Goal: Check status: Check status

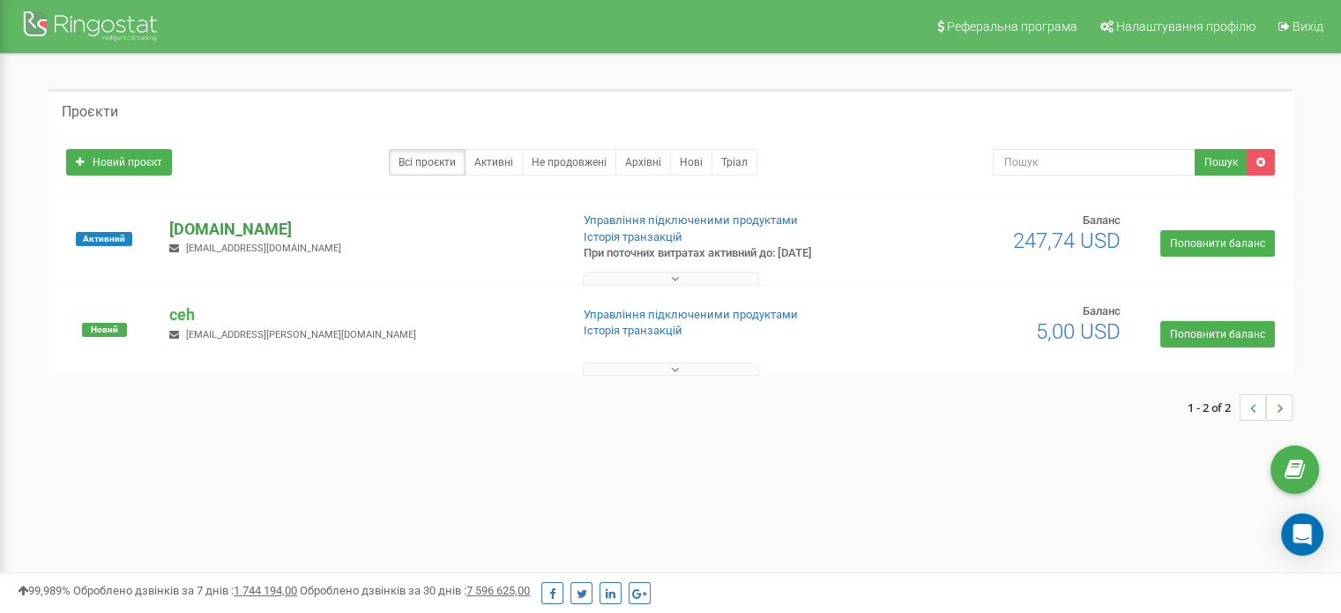
click at [193, 227] on p "[DOMAIN_NAME]" at bounding box center [361, 229] width 385 height 23
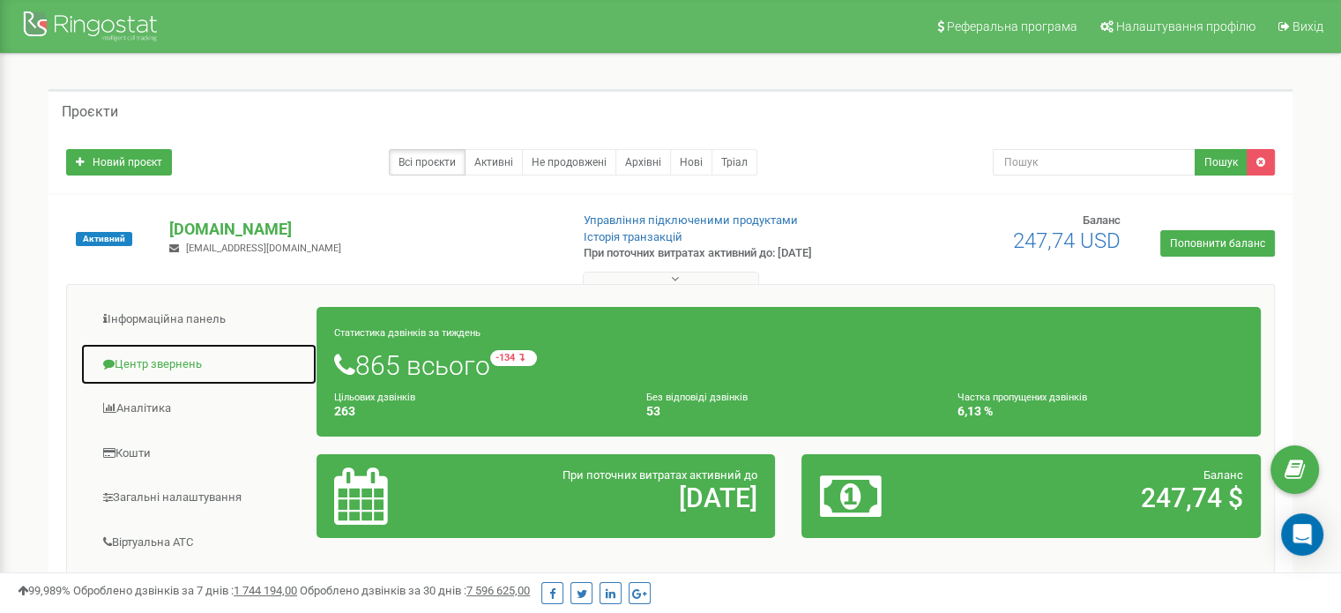
click at [159, 357] on link "Центр звернень" at bounding box center [198, 364] width 237 height 43
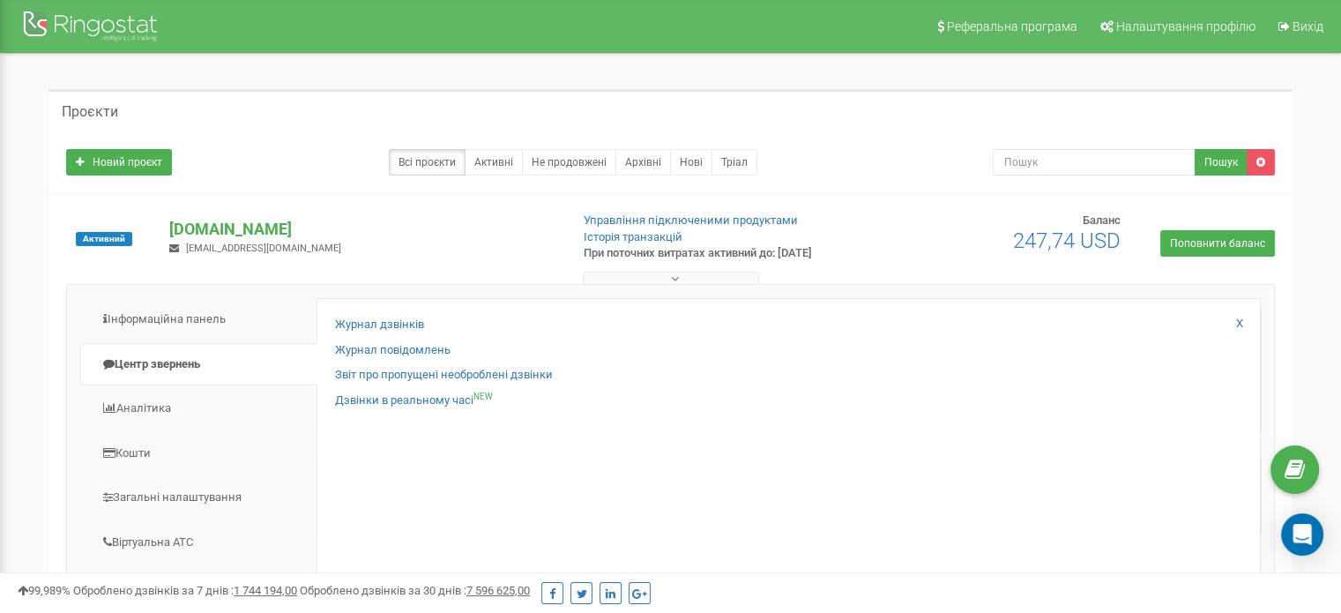
click at [352, 313] on div "Журнал дзвінків Журнал повідомлень Звіт про пропущені необроблені дзвінки Дзвін…" at bounding box center [788, 582] width 944 height 569
click at [360, 324] on link "Журнал дзвінків" at bounding box center [379, 324] width 89 height 17
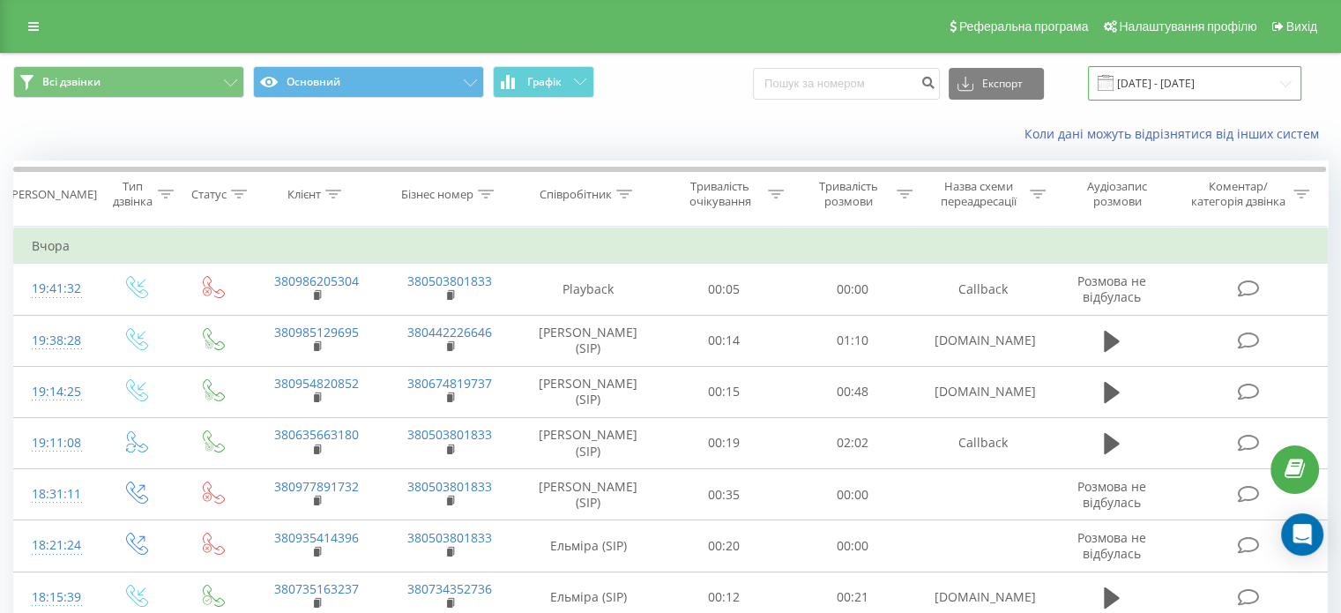
click at [1176, 89] on input "[DATE] - [DATE]" at bounding box center [1194, 83] width 213 height 34
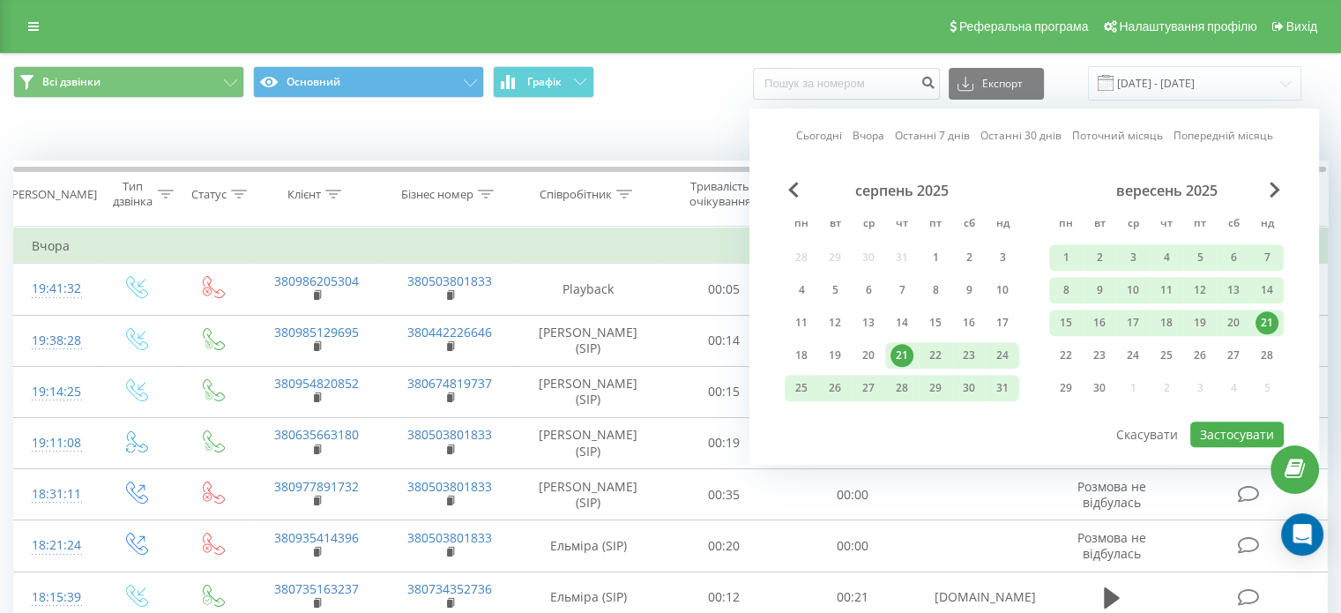
click at [825, 135] on link "Сьогодні" at bounding box center [819, 136] width 46 height 17
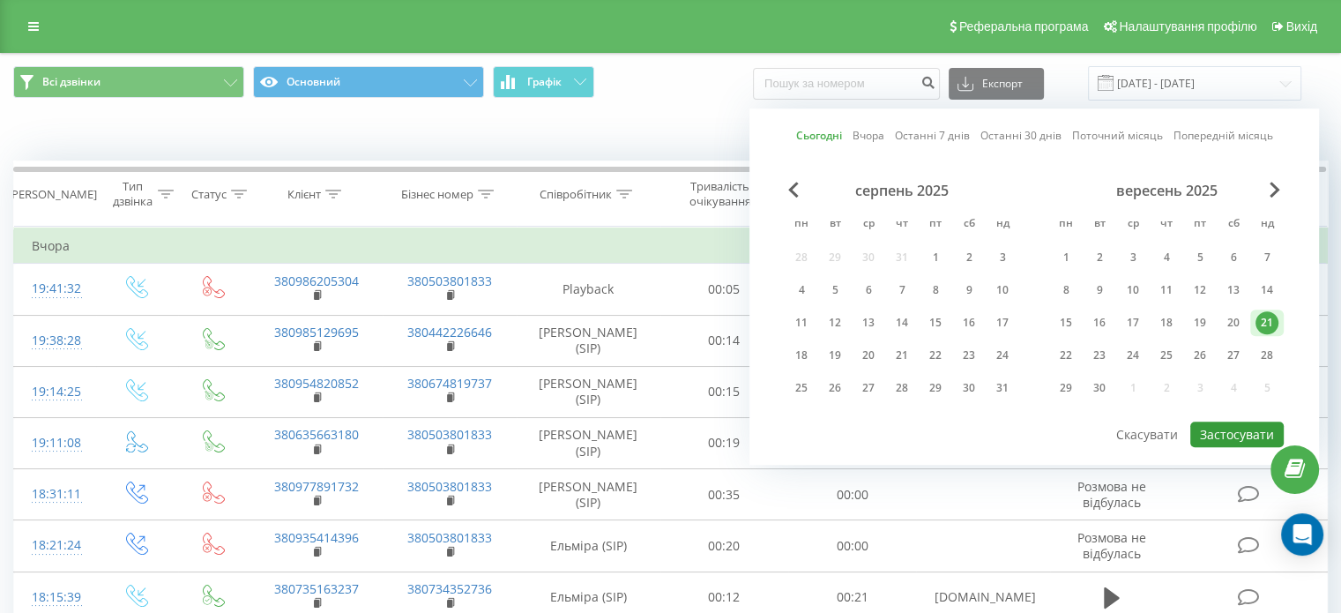
click at [1198, 421] on button "Застосувати" at bounding box center [1236, 434] width 93 height 26
type input "[DATE] - [DATE]"
